Goal: Task Accomplishment & Management: Use online tool/utility

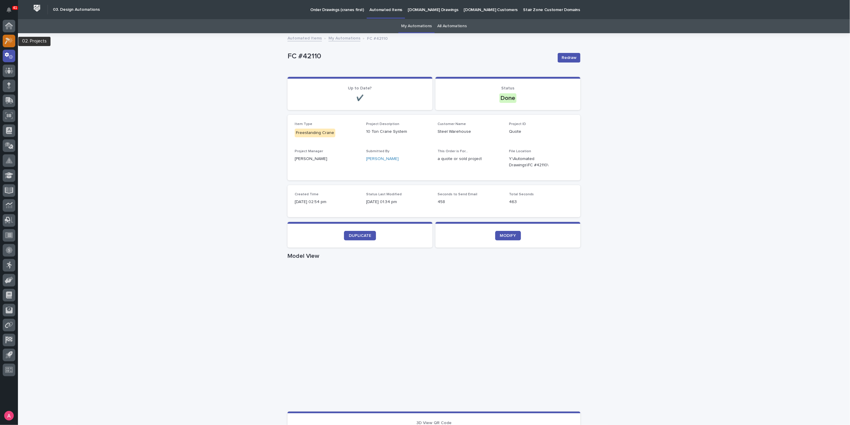
click at [7, 36] on div at bounding box center [9, 41] width 13 height 13
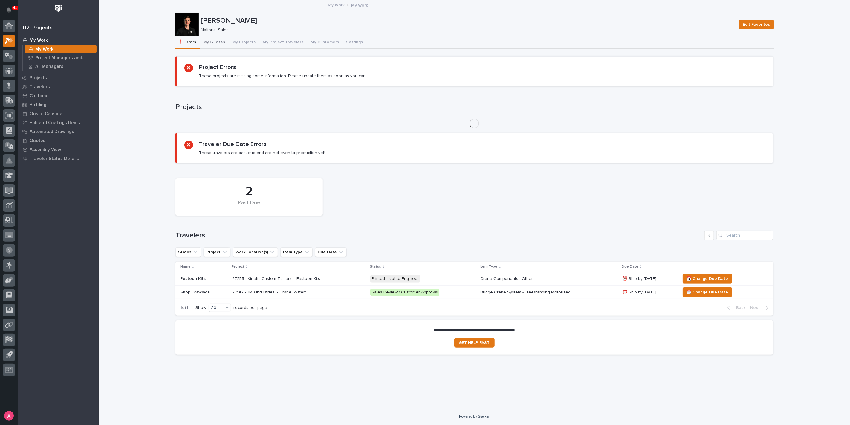
click at [212, 40] on button "My Quotes" at bounding box center [214, 42] width 29 height 13
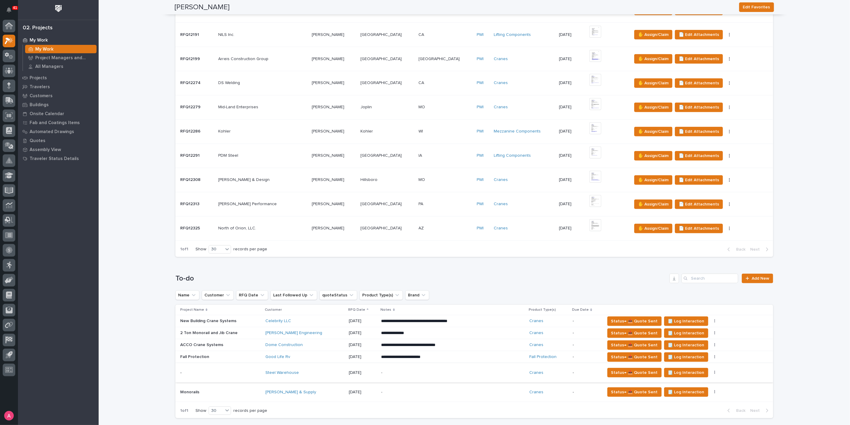
scroll to position [332, 0]
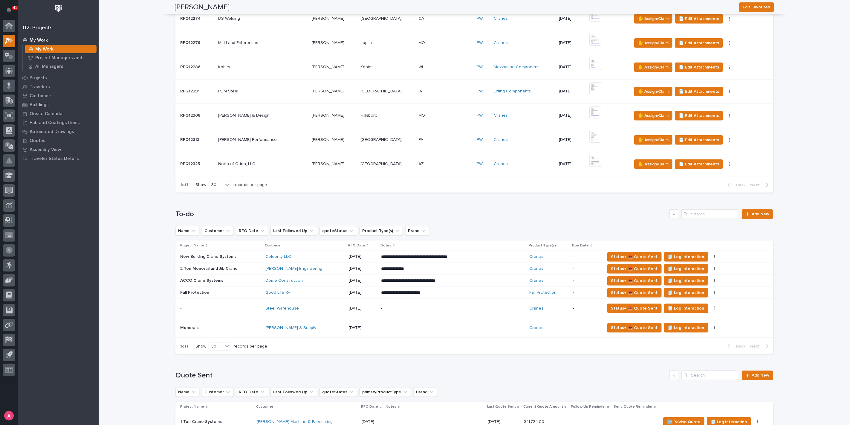
click at [384, 307] on p "-" at bounding box center [433, 308] width 105 height 5
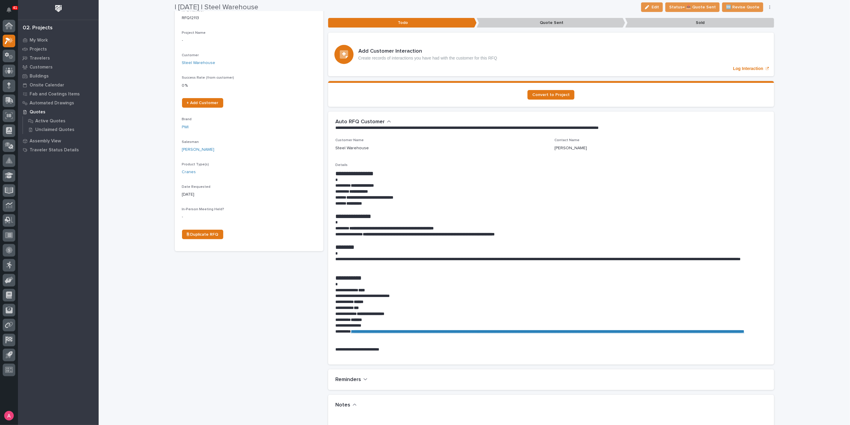
scroll to position [66, 0]
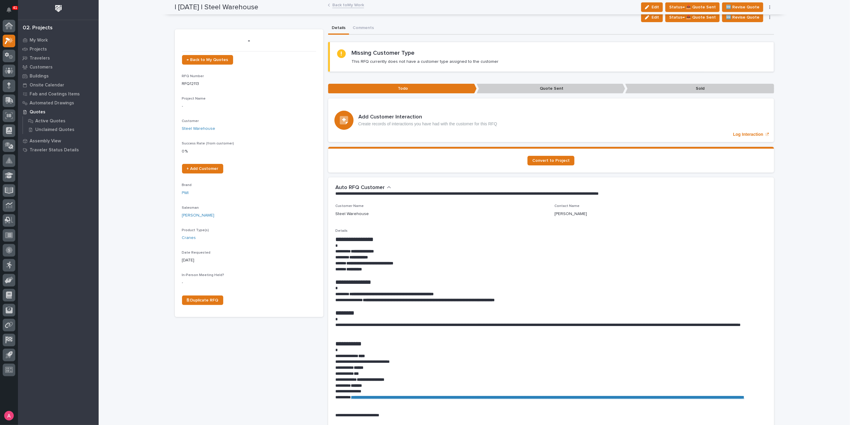
scroll to position [66, 0]
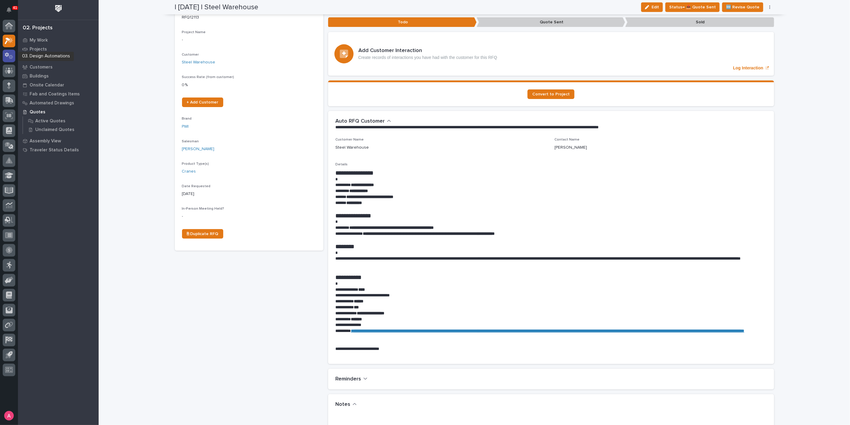
click at [9, 59] on div at bounding box center [9, 56] width 13 height 13
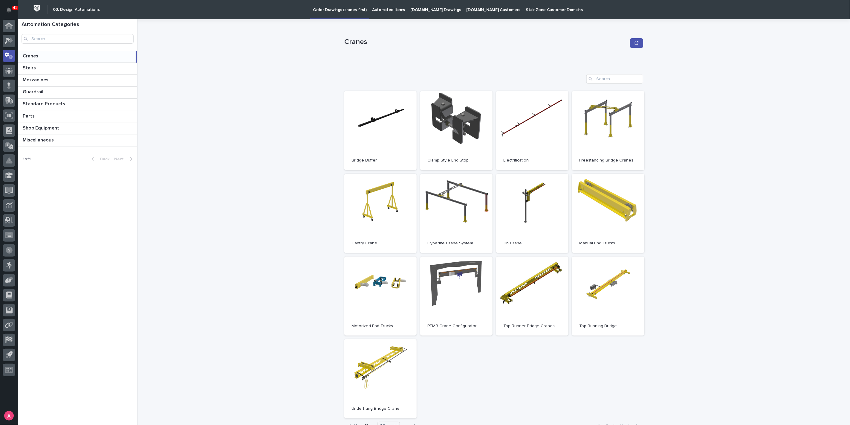
click at [377, 9] on p "Automated Items" at bounding box center [388, 6] width 33 height 13
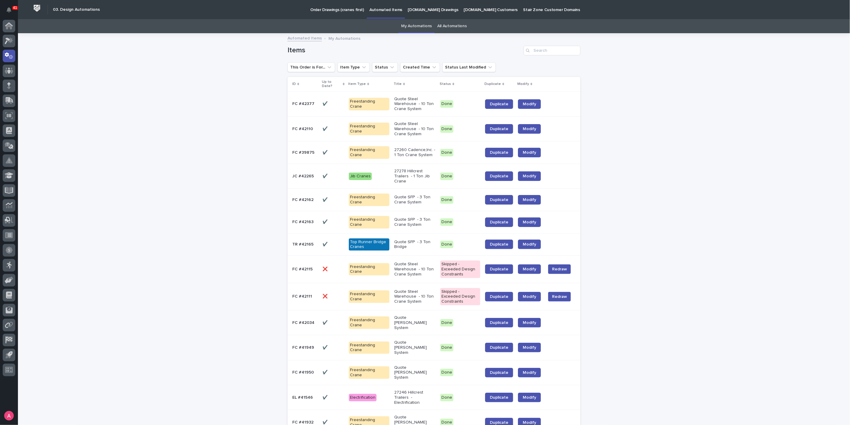
click at [398, 154] on p "27260 Cadence,Inc. - 1 Ton Crane System" at bounding box center [414, 152] width 41 height 10
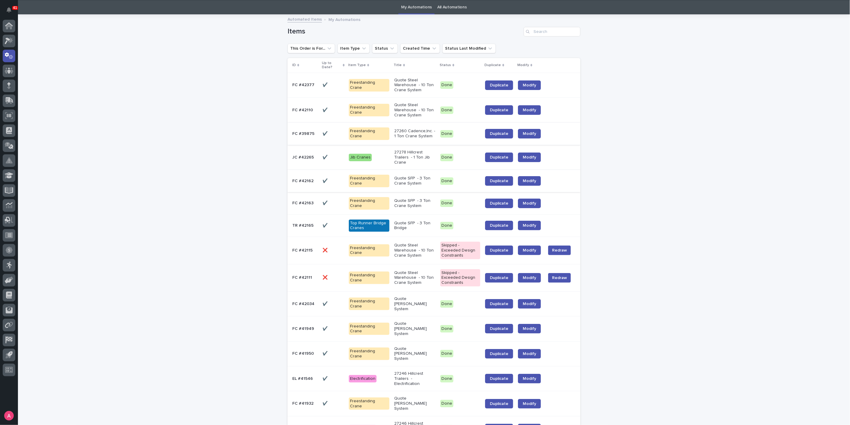
click at [418, 176] on p "Quote SFP - 3 Ton Crane System" at bounding box center [414, 181] width 41 height 10
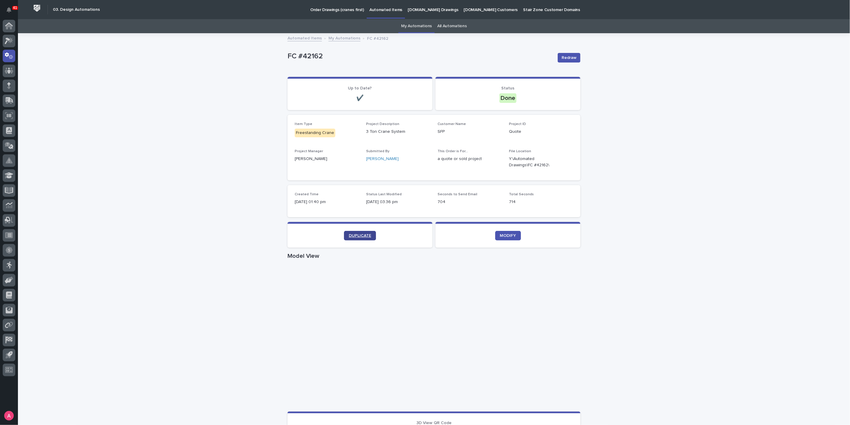
click at [367, 235] on span "DUPLICATE" at bounding box center [360, 235] width 22 height 4
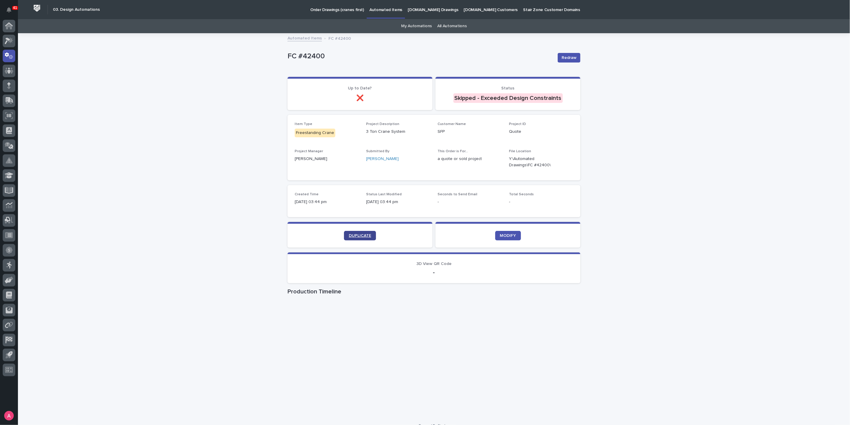
click at [361, 235] on span "DUPLICATE" at bounding box center [360, 235] width 22 height 4
